Goal: Task Accomplishment & Management: Manage account settings

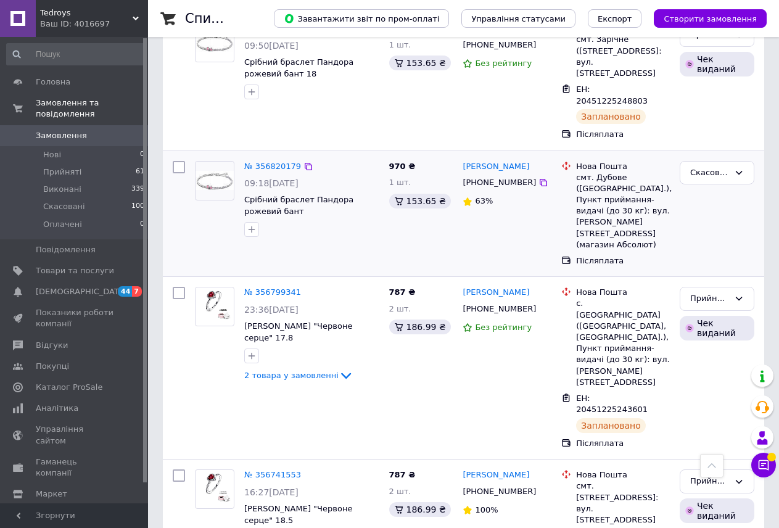
scroll to position [610, 0]
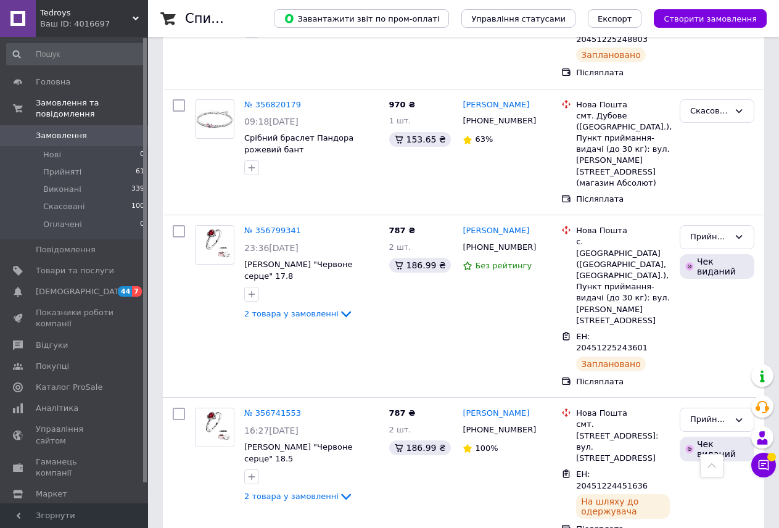
click at [133, 18] on icon at bounding box center [136, 18] width 6 height 6
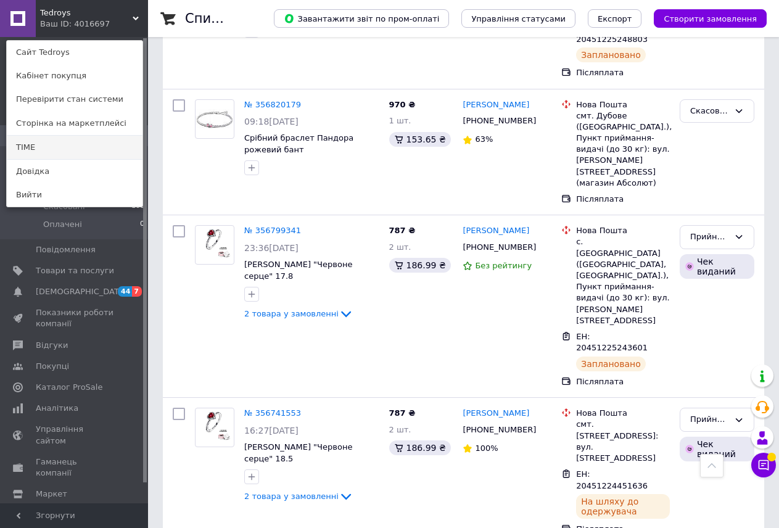
click at [90, 143] on link "TIME" at bounding box center [75, 147] width 136 height 23
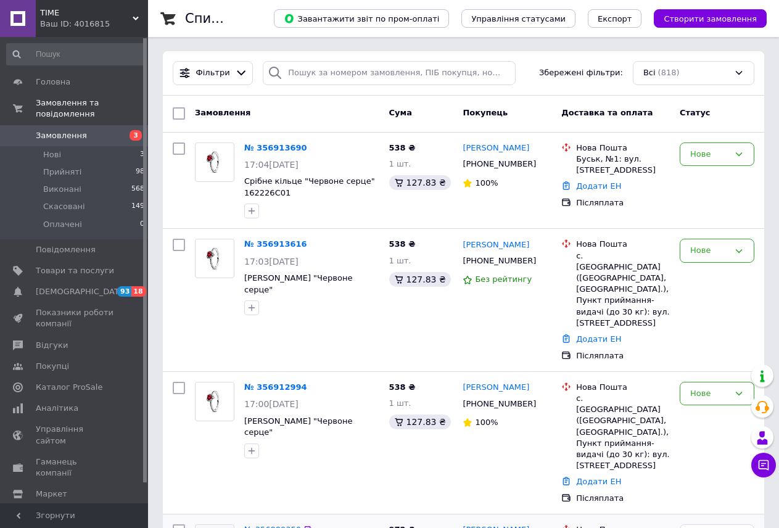
scroll to position [247, 0]
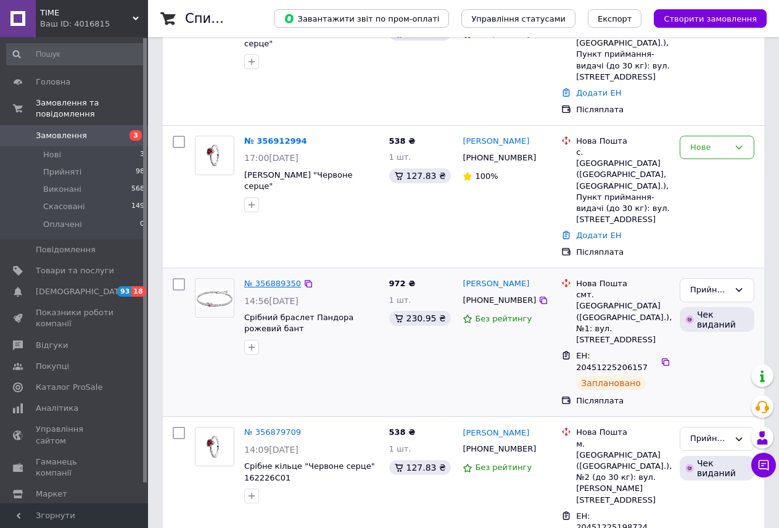
click at [267, 279] on link "№ 356889350" at bounding box center [272, 283] width 57 height 9
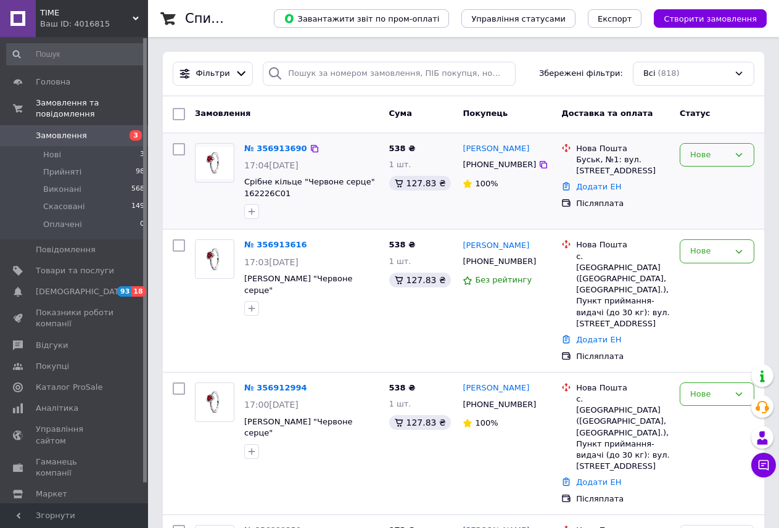
click at [732, 154] on div "Нове" at bounding box center [717, 155] width 75 height 24
drag, startPoint x: 730, startPoint y: 175, endPoint x: 726, endPoint y: 197, distance: 23.2
click at [730, 175] on li "Прийнято" at bounding box center [717, 180] width 73 height 23
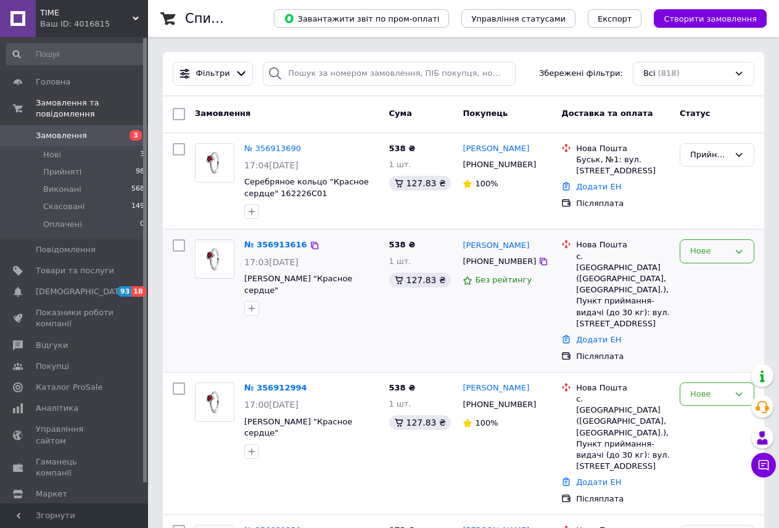
click at [716, 254] on div "Нове" at bounding box center [710, 251] width 39 height 13
click at [721, 273] on li "Прийнято" at bounding box center [717, 277] width 73 height 23
click at [710, 388] on div "Нове" at bounding box center [710, 394] width 39 height 13
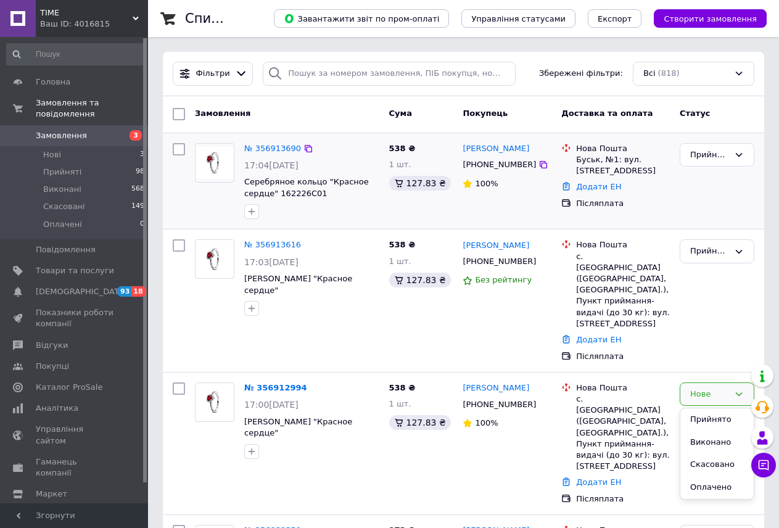
drag, startPoint x: 709, startPoint y: 382, endPoint x: 284, endPoint y: 173, distance: 473.8
click at [709, 409] on li "Прийнято" at bounding box center [717, 420] width 73 height 23
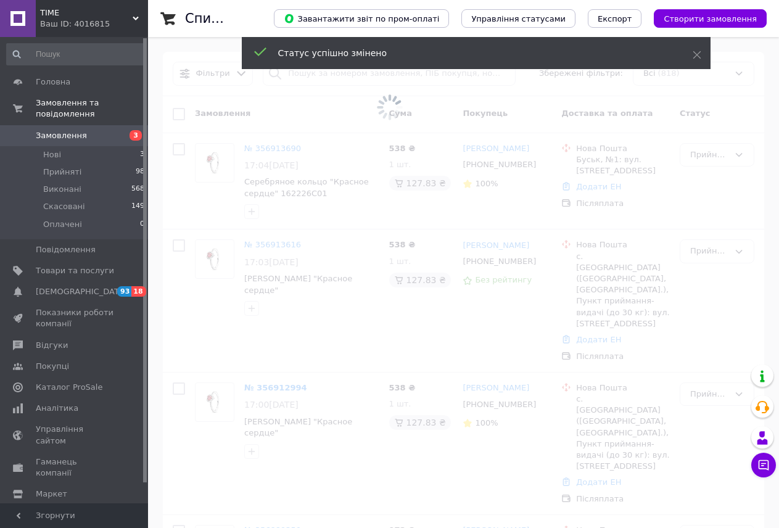
click at [124, 12] on span "TIME" at bounding box center [86, 12] width 93 height 11
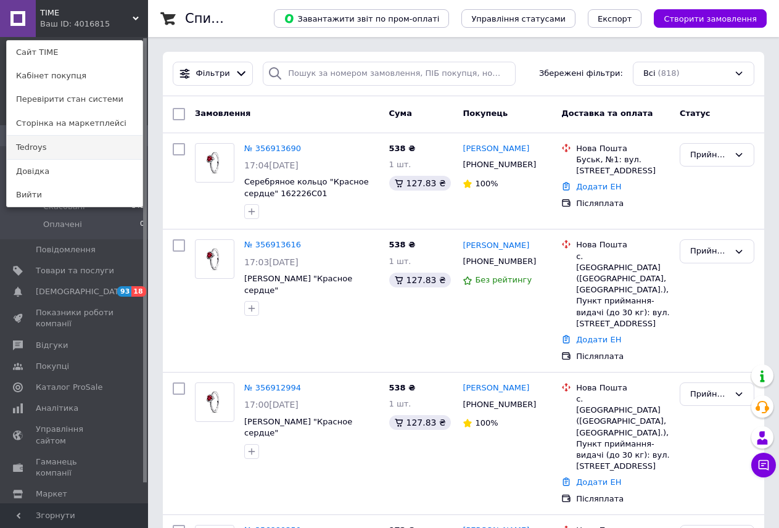
click at [93, 146] on link "Tedroys" at bounding box center [75, 147] width 136 height 23
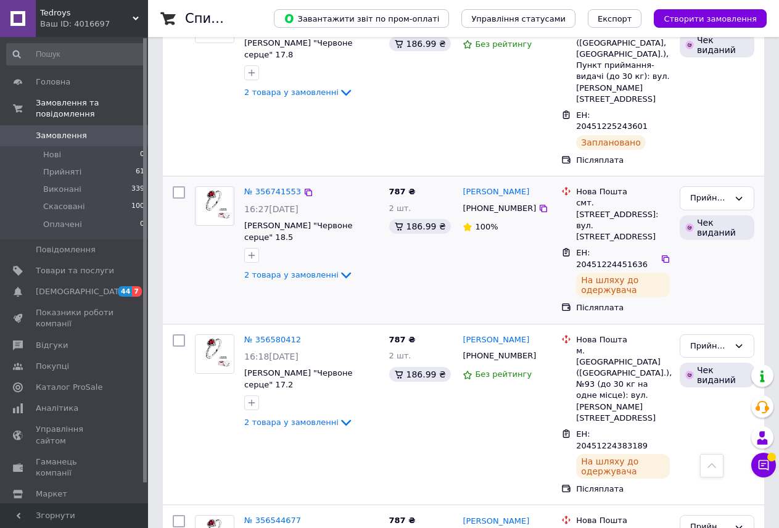
scroll to position [864, 0]
